Goal: Task Accomplishment & Management: Manage account settings

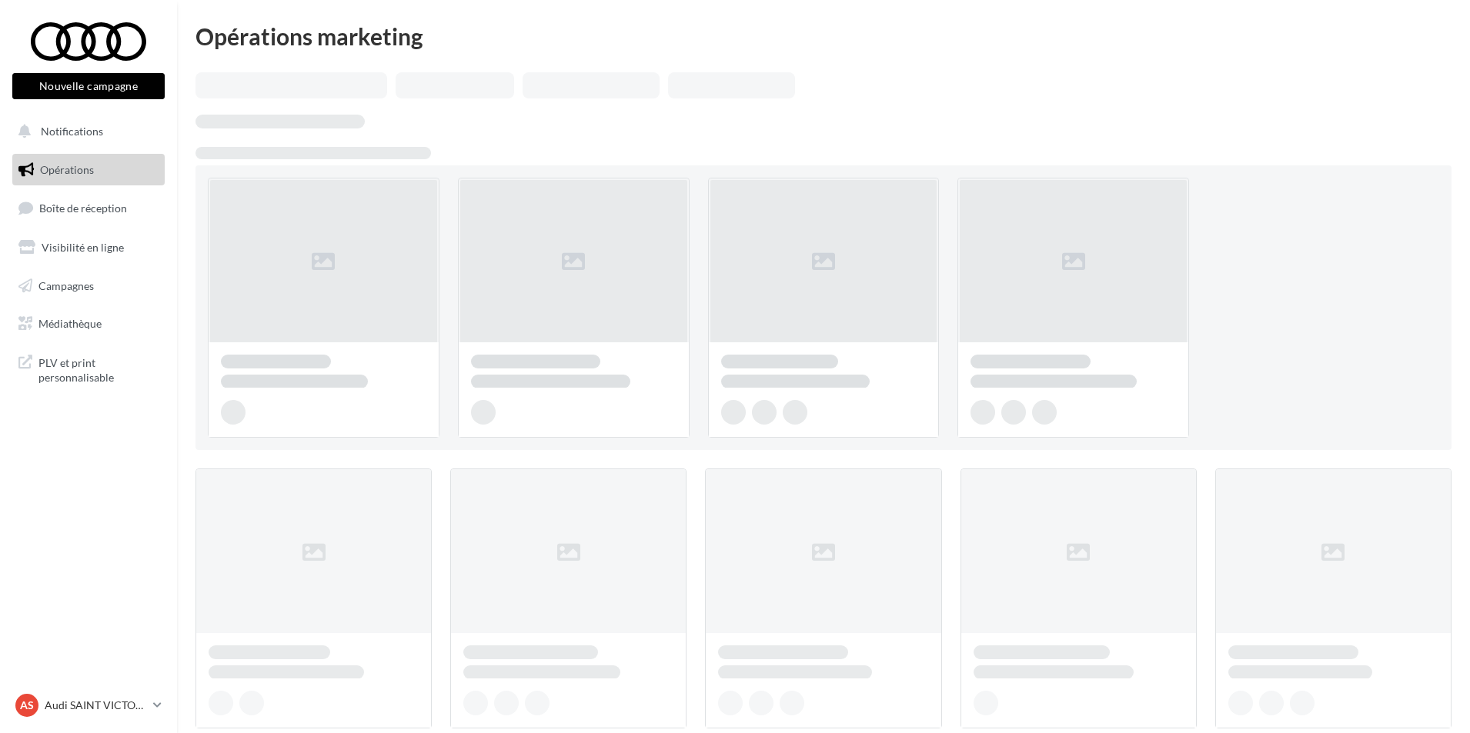
click at [126, 204] on link "Boîte de réception" at bounding box center [88, 208] width 159 height 33
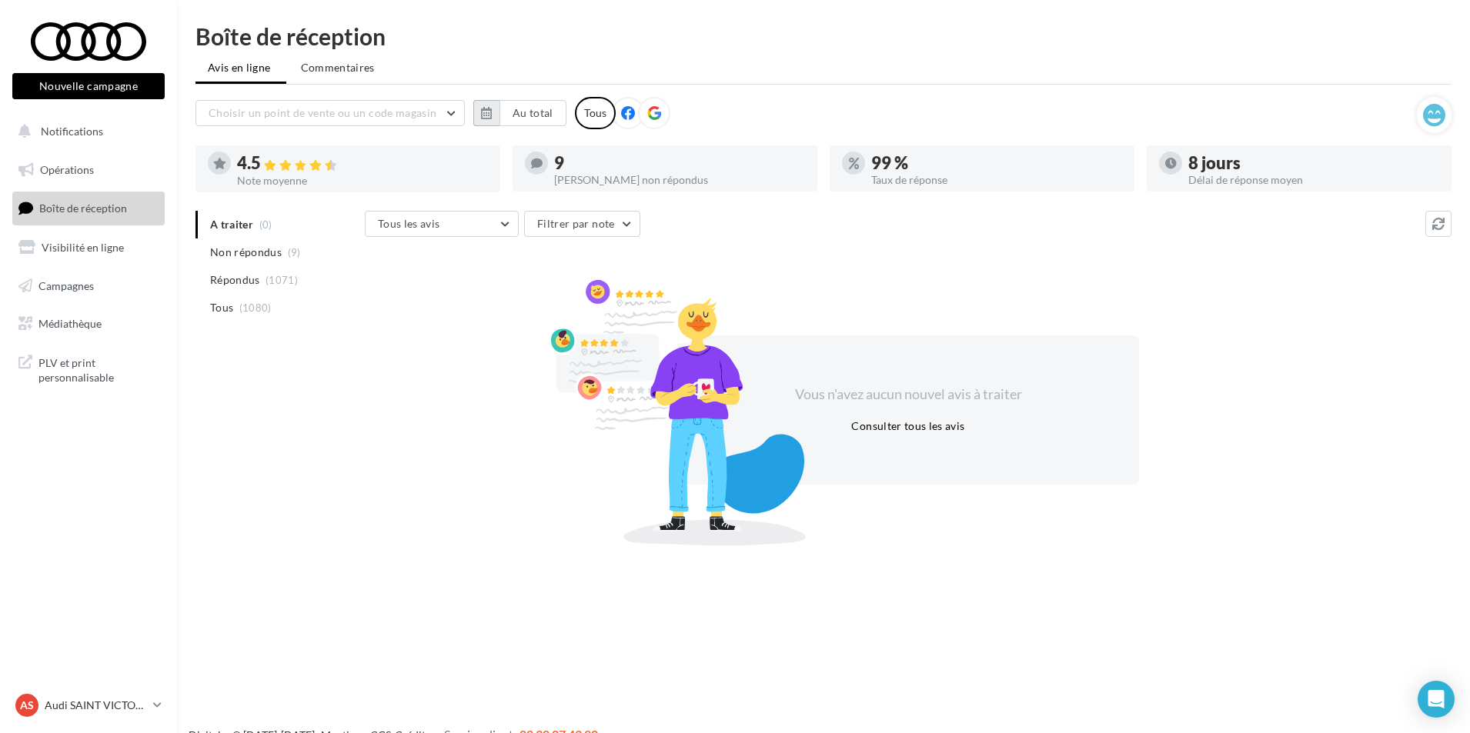
click at [476, 125] on button "button" at bounding box center [486, 113] width 26 height 26
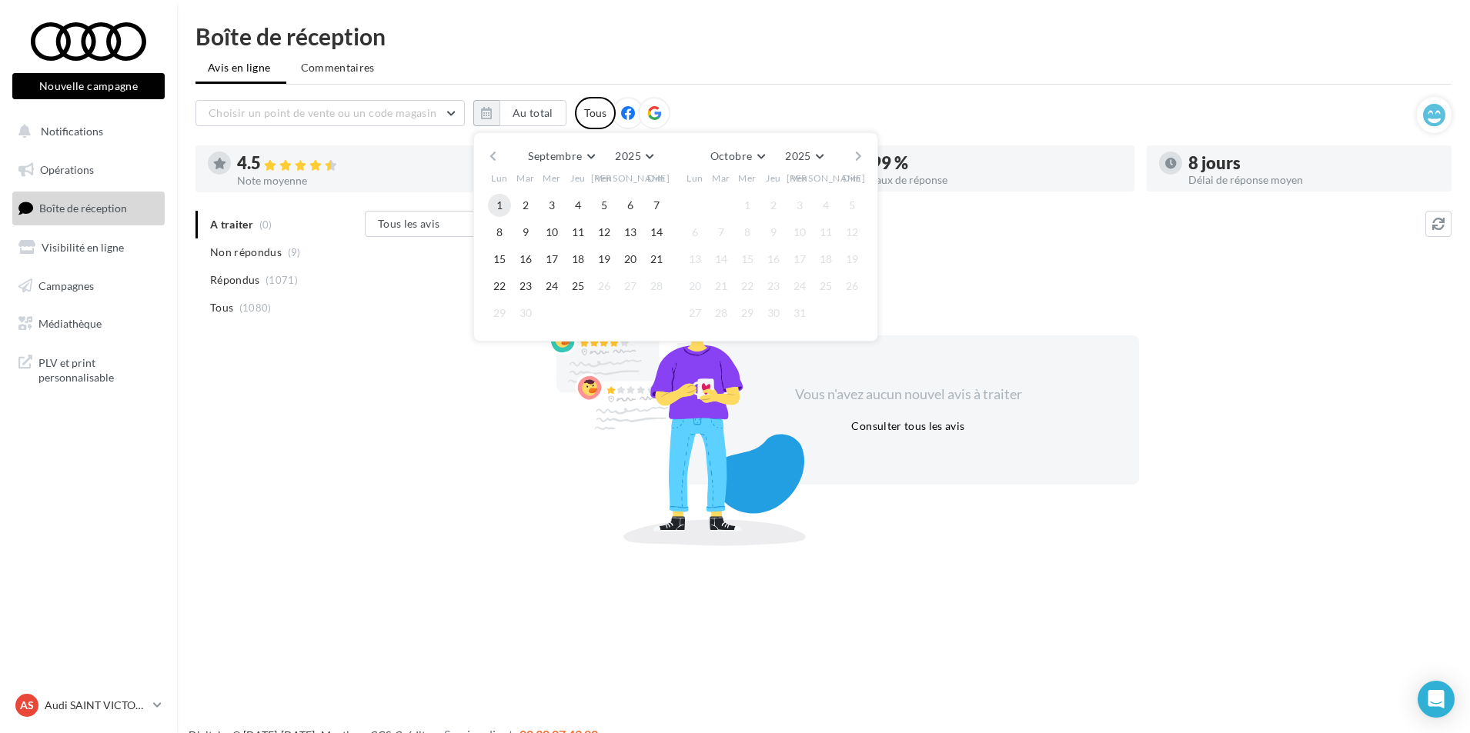
click at [497, 196] on button "1" at bounding box center [499, 205] width 23 height 23
click at [588, 285] on button "25" at bounding box center [577, 286] width 23 height 23
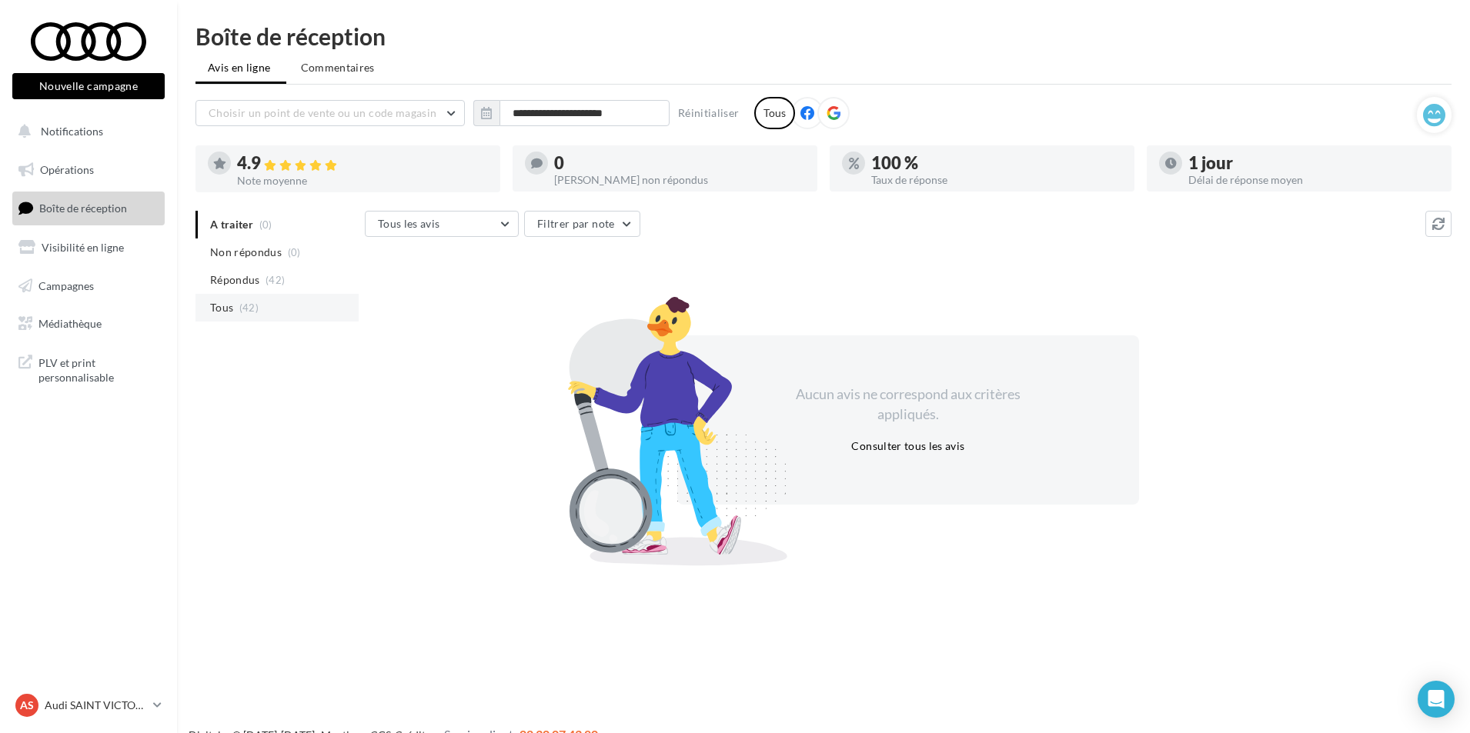
click at [235, 315] on li "Tous (42)" at bounding box center [276, 308] width 163 height 28
